Goal: Information Seeking & Learning: Learn about a topic

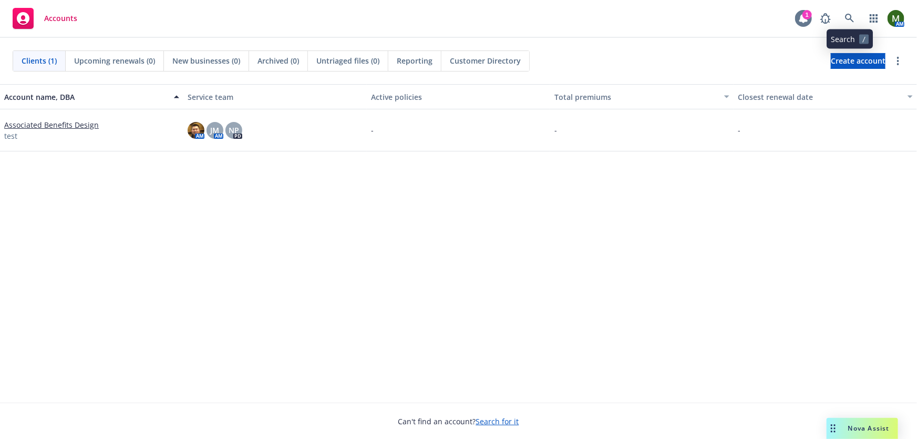
click at [804, 15] on div "1" at bounding box center [806, 14] width 9 height 9
drag, startPoint x: 678, startPoint y: 17, endPoint x: 820, endPoint y: 14, distance: 142.4
click at [678, 17] on div "Accounts 1 AM" at bounding box center [458, 19] width 917 height 38
click at [847, 14] on icon at bounding box center [849, 18] width 9 height 9
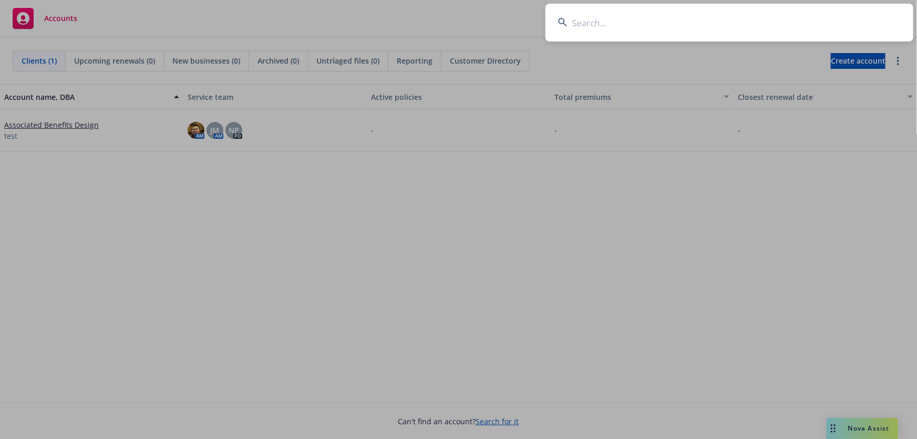
click at [766, 24] on input at bounding box center [729, 23] width 368 height 38
click at [638, 25] on input at bounding box center [729, 23] width 368 height 38
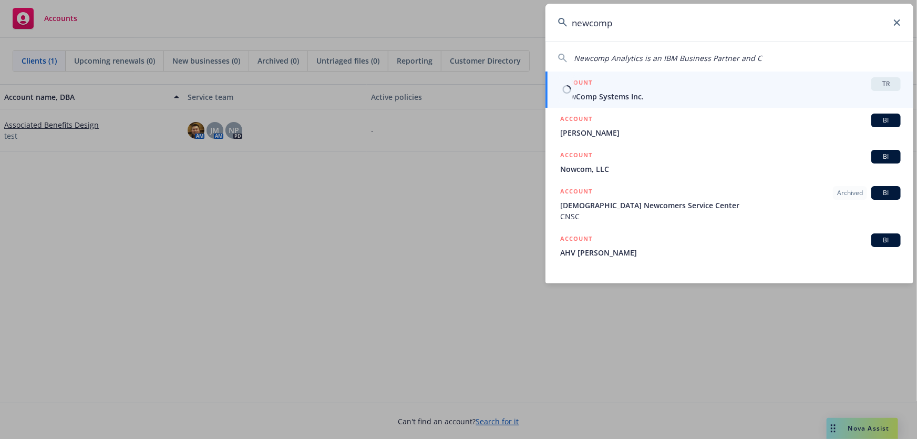
type input "newcomp"
click at [639, 95] on span "NewComp Systems Inc." at bounding box center [730, 96] width 340 height 11
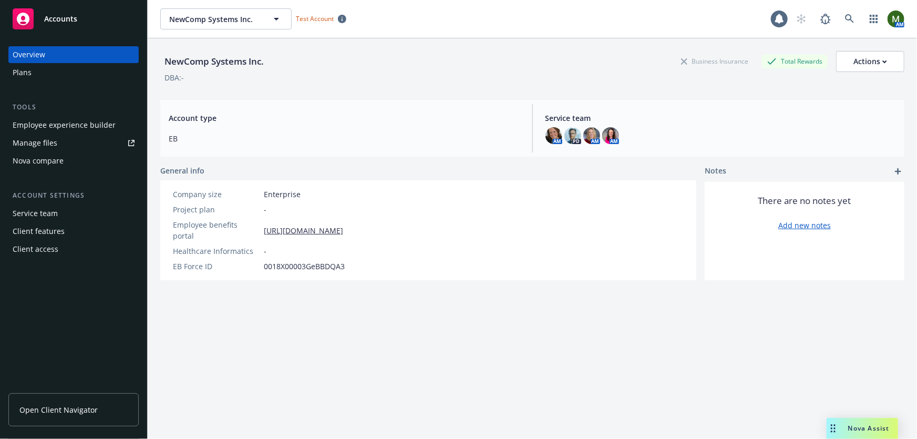
click at [99, 75] on div "Plans" at bounding box center [74, 72] width 122 height 17
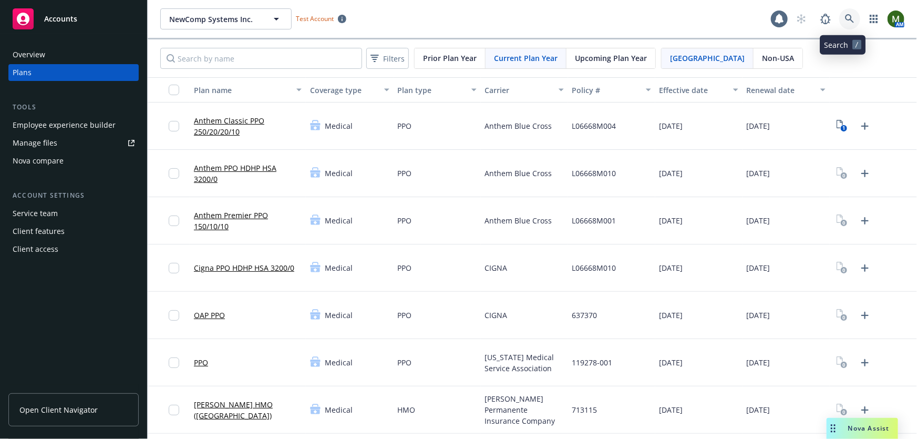
click at [845, 19] on icon at bounding box center [849, 18] width 9 height 9
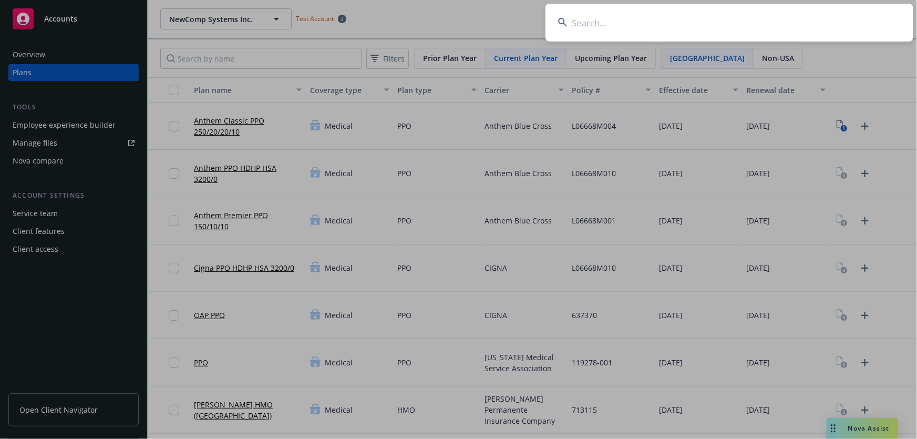
click at [810, 20] on input at bounding box center [729, 23] width 368 height 38
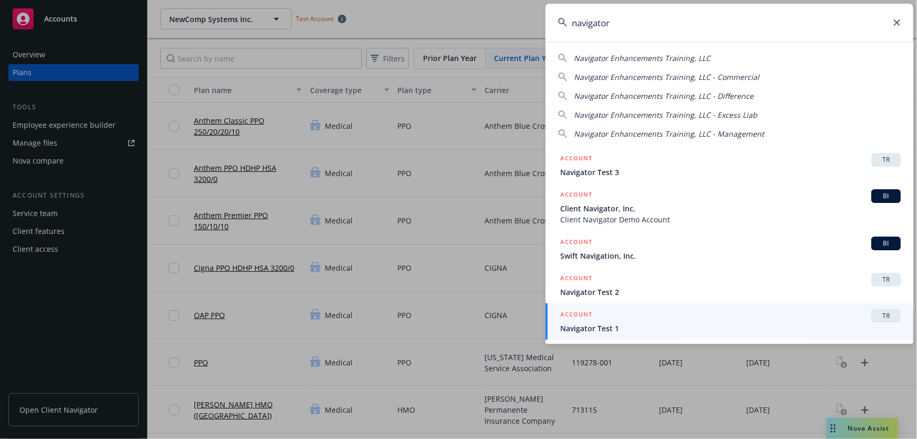
type input "navigator"
click at [625, 332] on span "Navigator Test 1" at bounding box center [730, 328] width 340 height 11
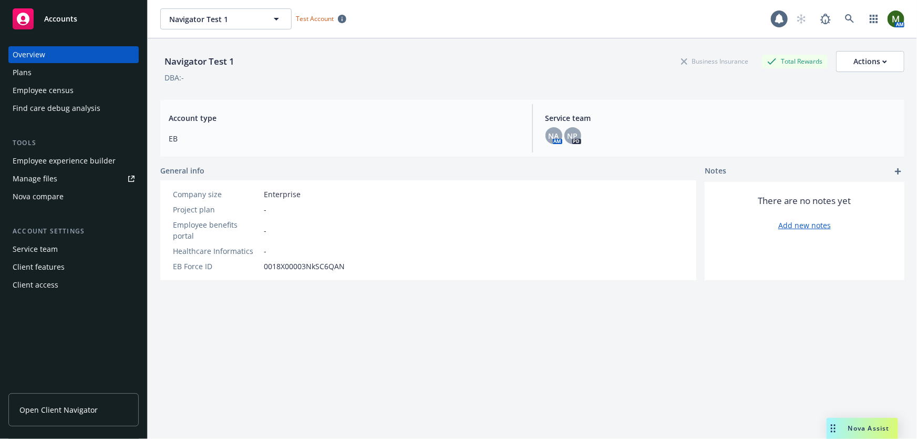
click at [58, 72] on div "Plans" at bounding box center [74, 72] width 122 height 17
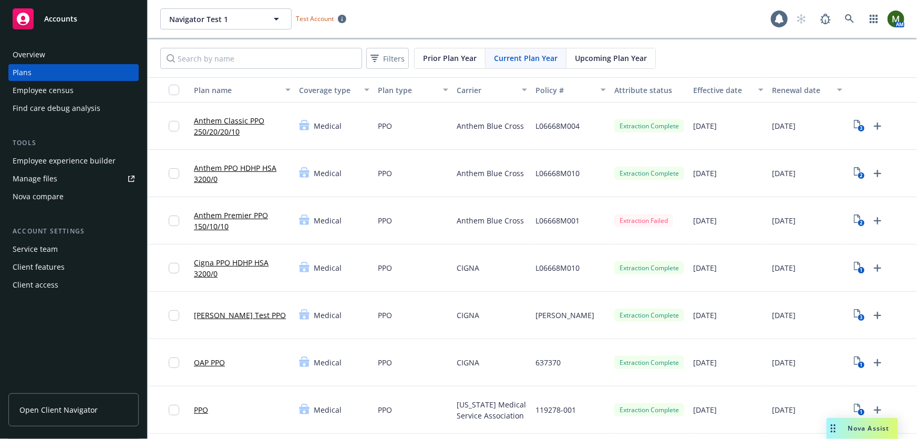
click at [256, 121] on link "Anthem Classic PPO 250/20/20/10" at bounding box center [242, 126] width 97 height 22
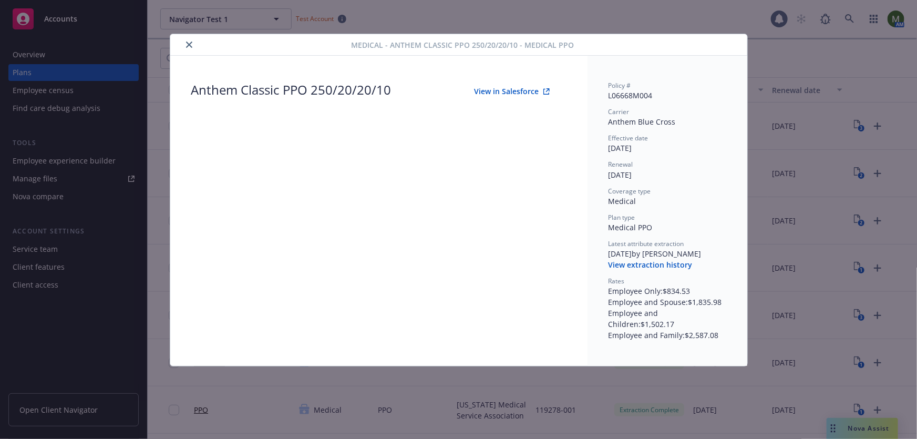
click at [187, 45] on icon "close" at bounding box center [189, 45] width 6 height 6
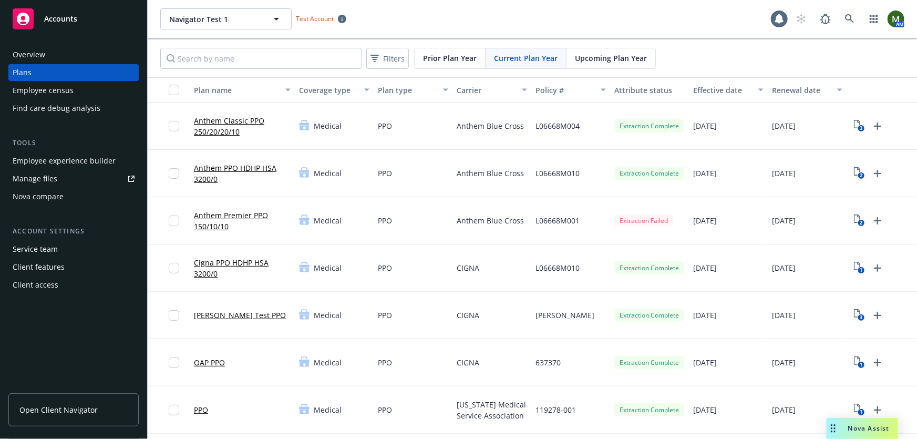
click at [233, 167] on link "Anthem PPO HDHP HSA 3200/0" at bounding box center [242, 173] width 97 height 22
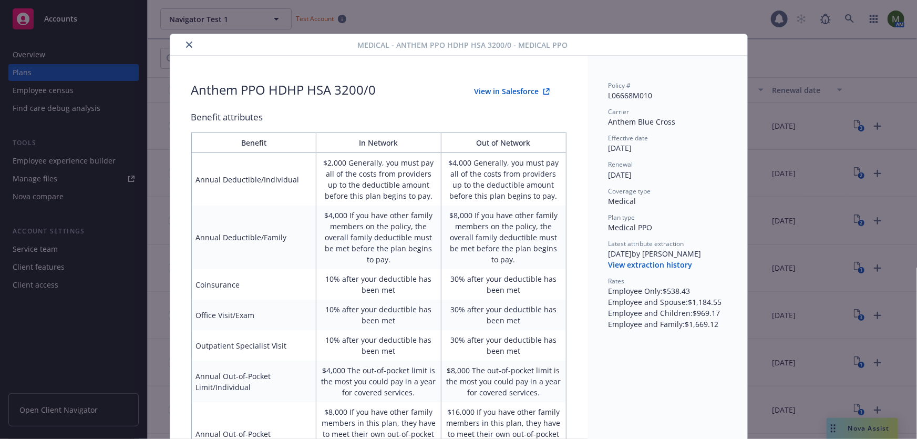
scroll to position [32, 0]
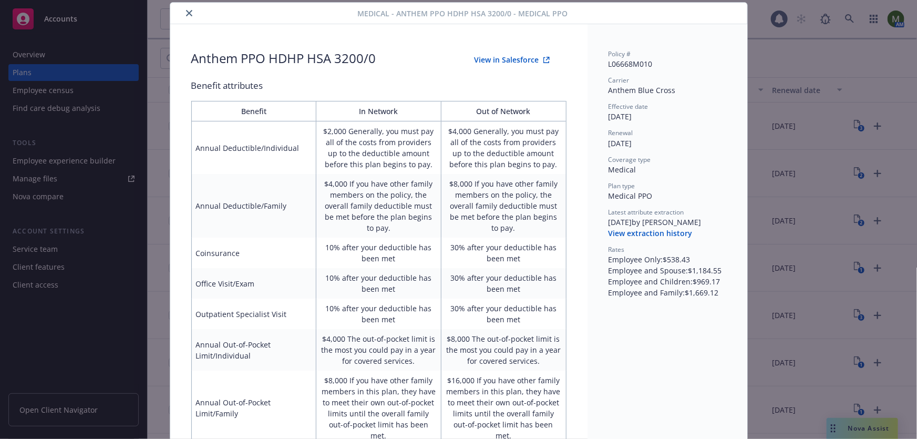
click at [189, 15] on button "close" at bounding box center [189, 13] width 13 height 13
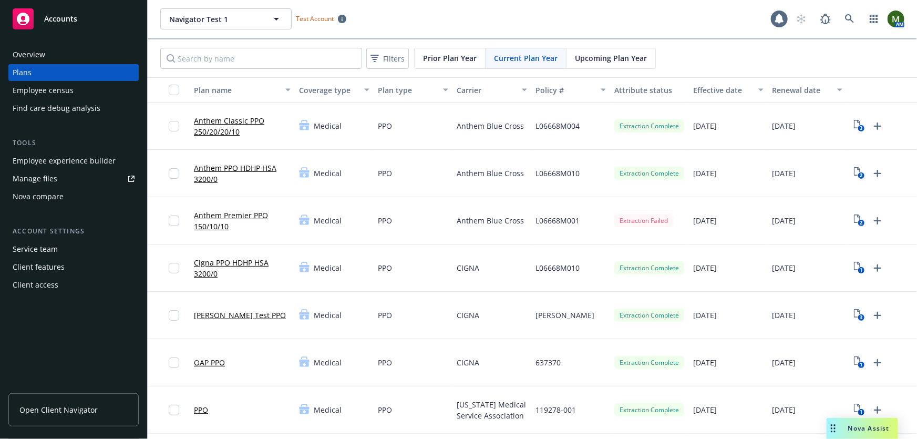
click at [403, 22] on div "Navigator Test 1 Navigator Test 1 Test Account" at bounding box center [465, 18] width 610 height 21
